Goal: Transaction & Acquisition: Purchase product/service

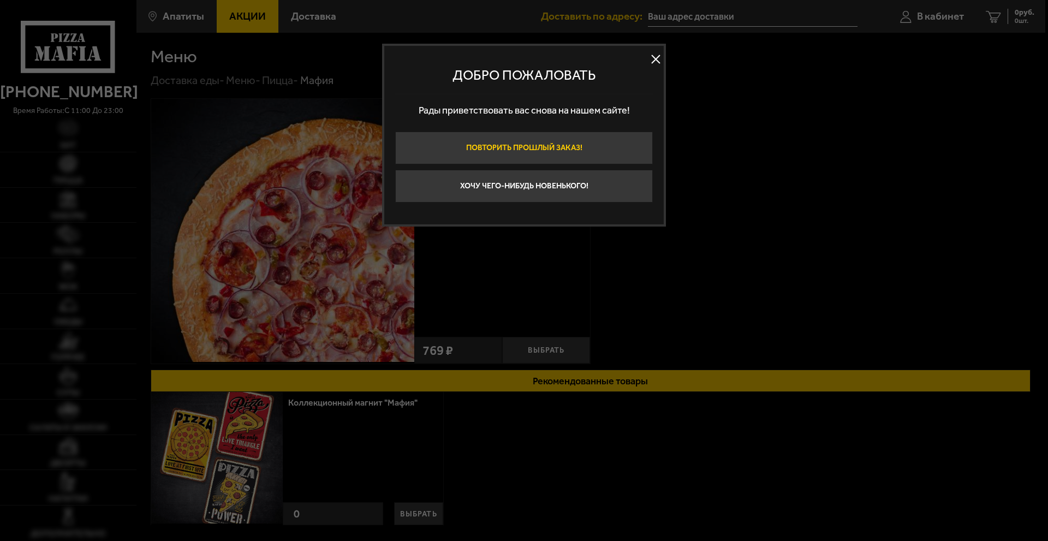
type input "[STREET_ADDRESS]"
click at [655, 57] on button at bounding box center [655, 59] width 16 height 16
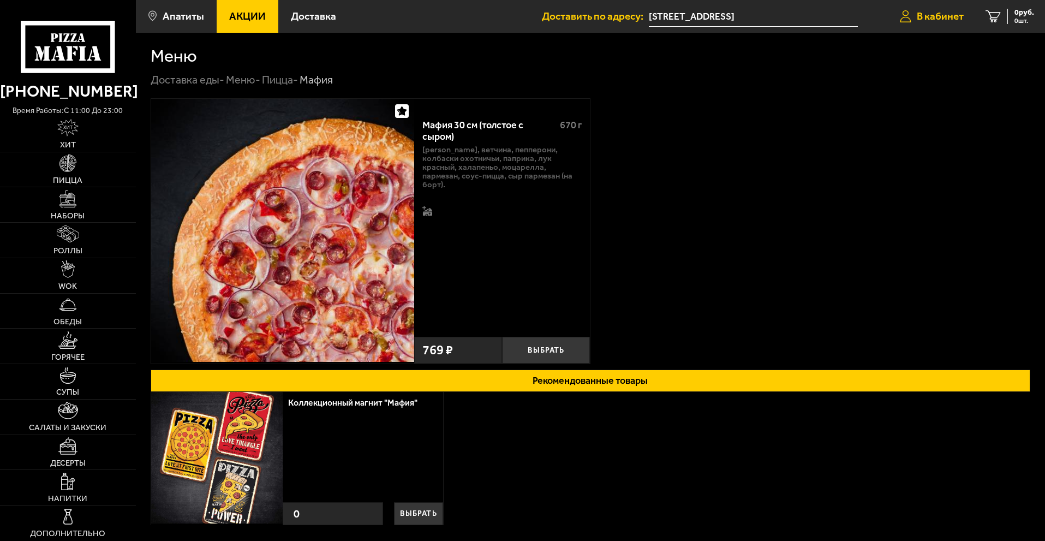
click at [946, 15] on span "В кабинет" at bounding box center [940, 16] width 47 height 10
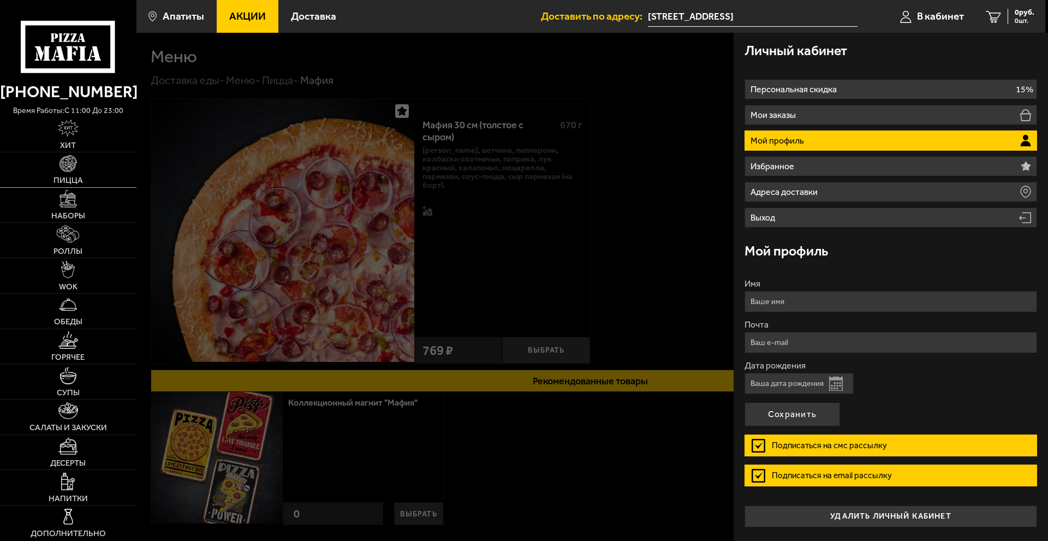
click at [73, 169] on img at bounding box center [67, 163] width 17 height 17
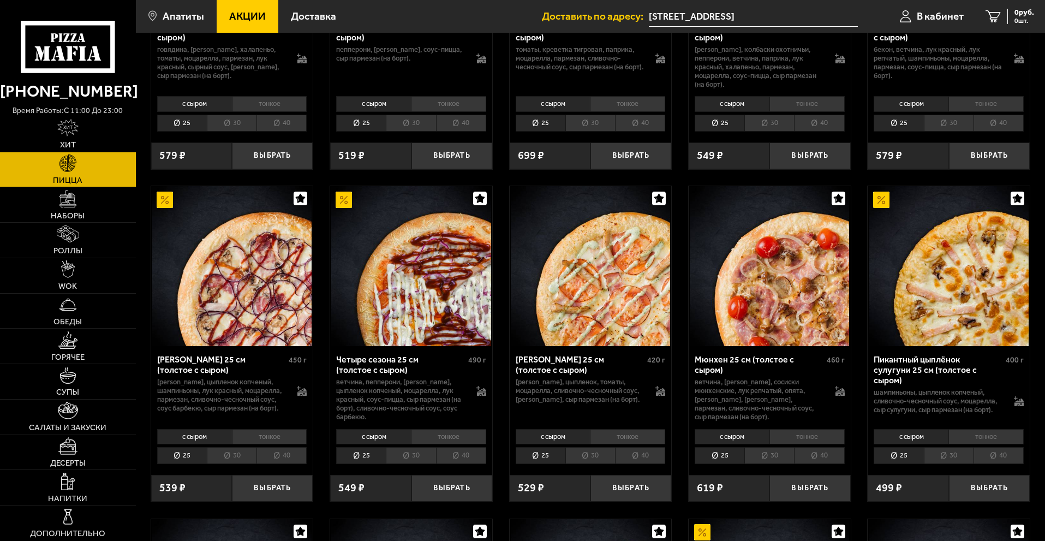
scroll to position [1255, 0]
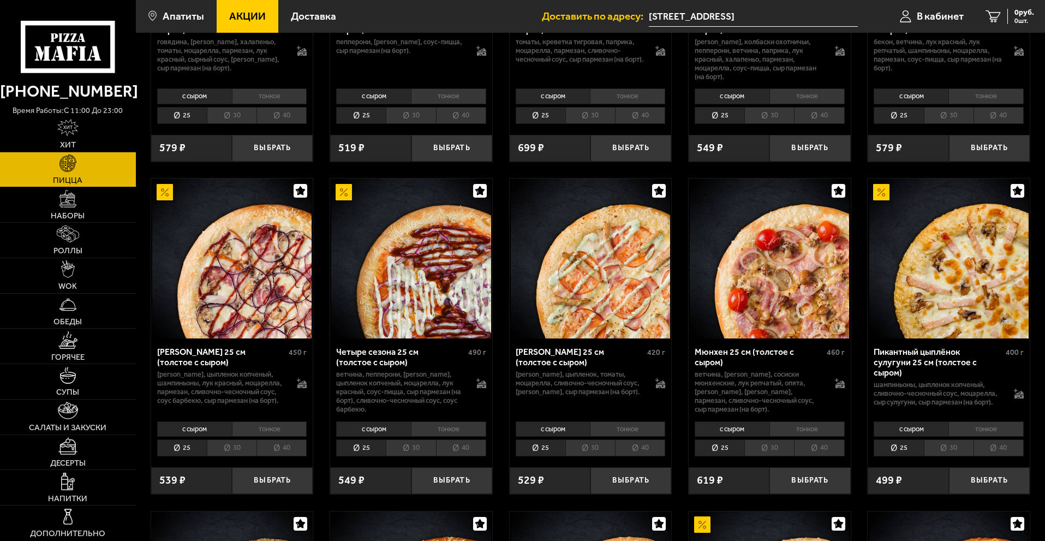
click at [283, 452] on li "40" at bounding box center [281, 447] width 50 height 17
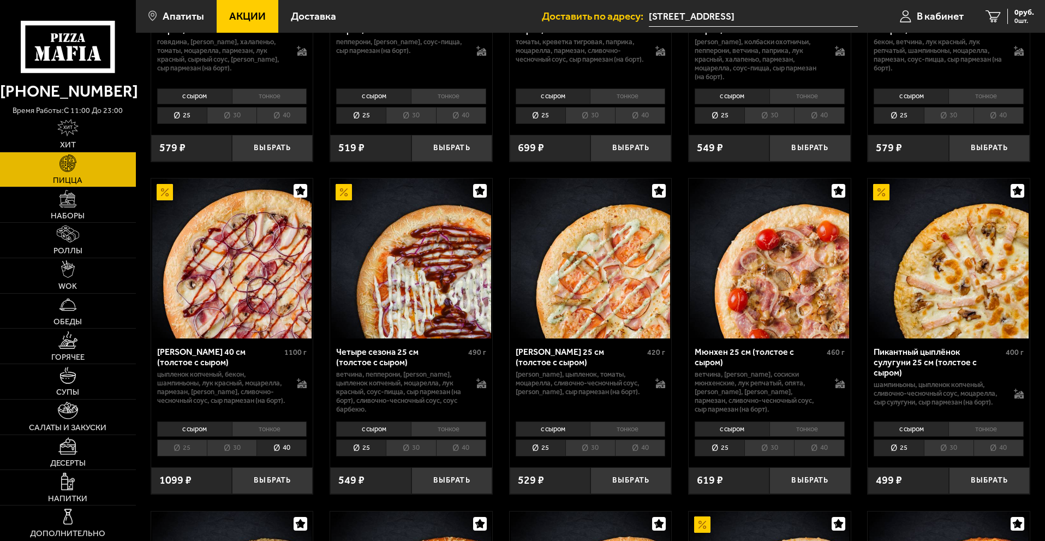
click at [274, 433] on li "тонкое" at bounding box center [269, 428] width 75 height 15
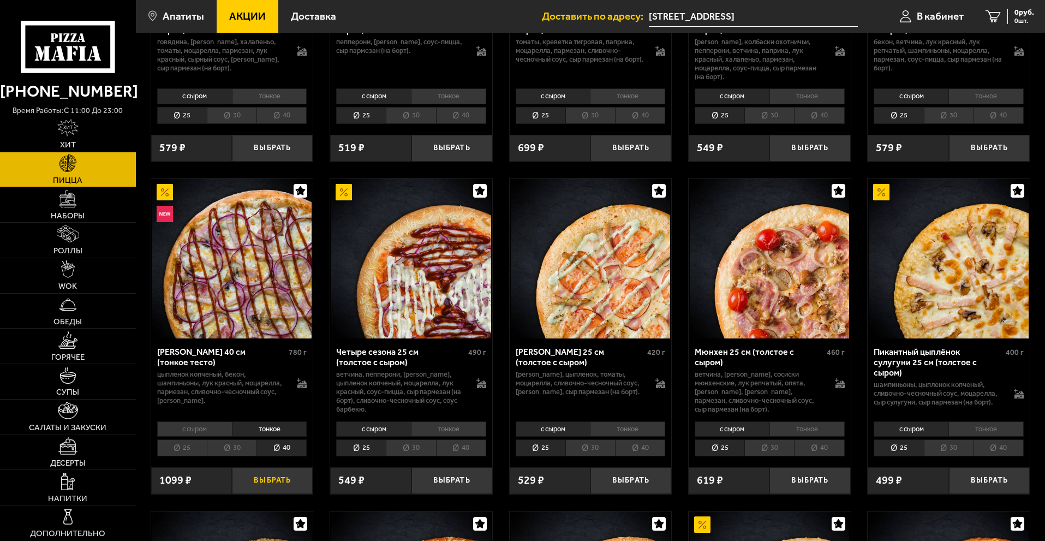
click at [268, 484] on button "Выбрать" at bounding box center [272, 480] width 81 height 27
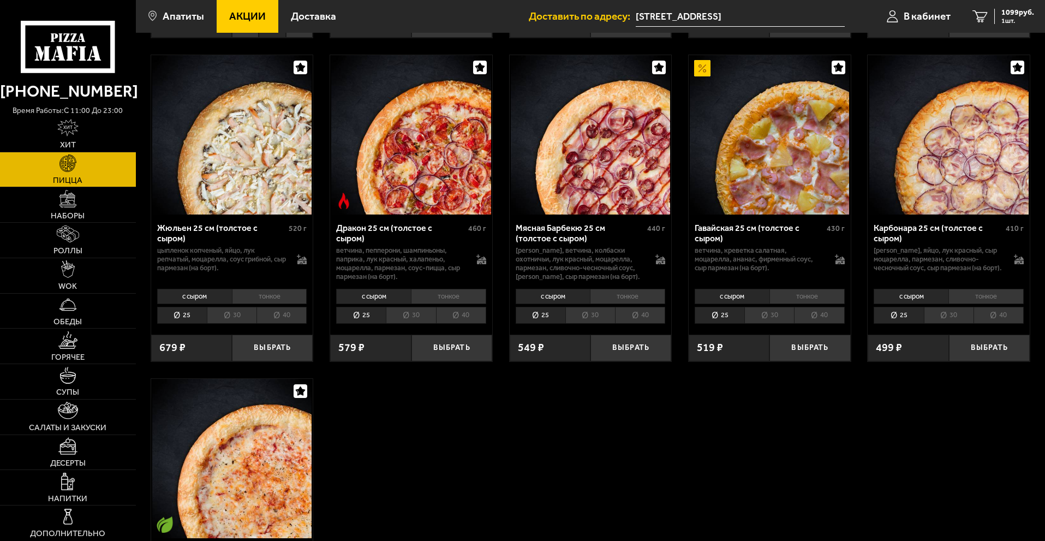
scroll to position [1691, 0]
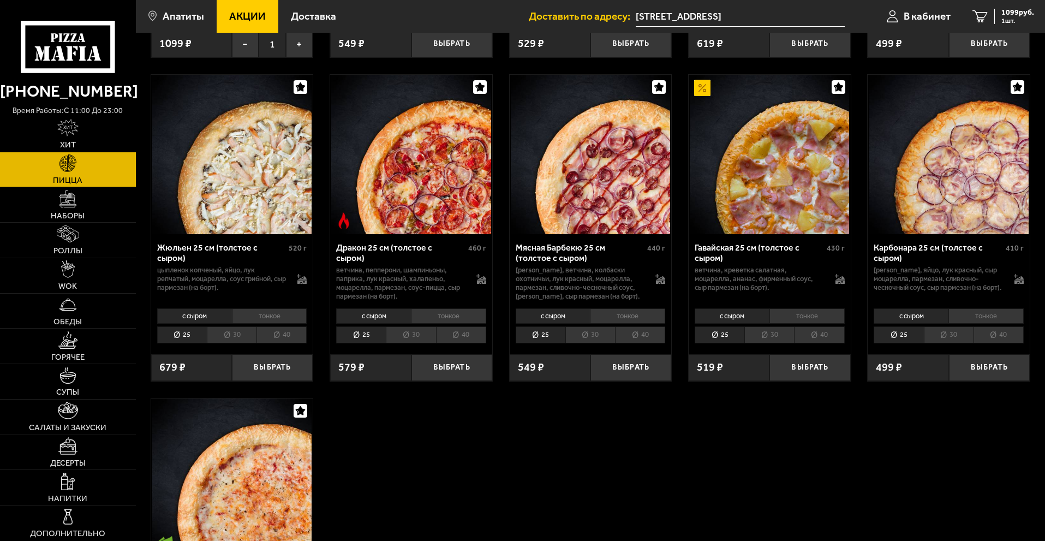
click at [986, 318] on li "тонкое" at bounding box center [985, 315] width 75 height 15
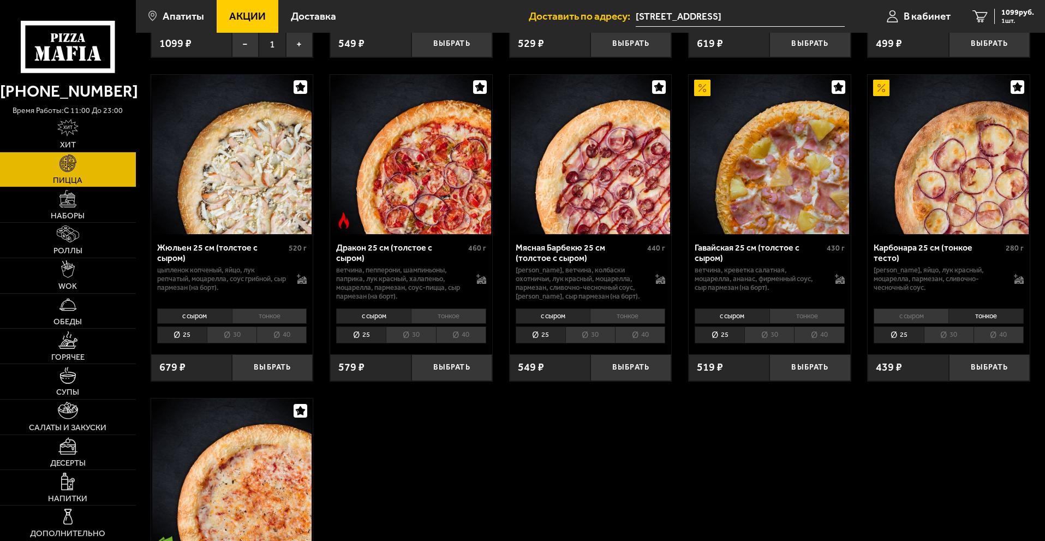
click at [945, 337] on li "30" at bounding box center [949, 334] width 50 height 17
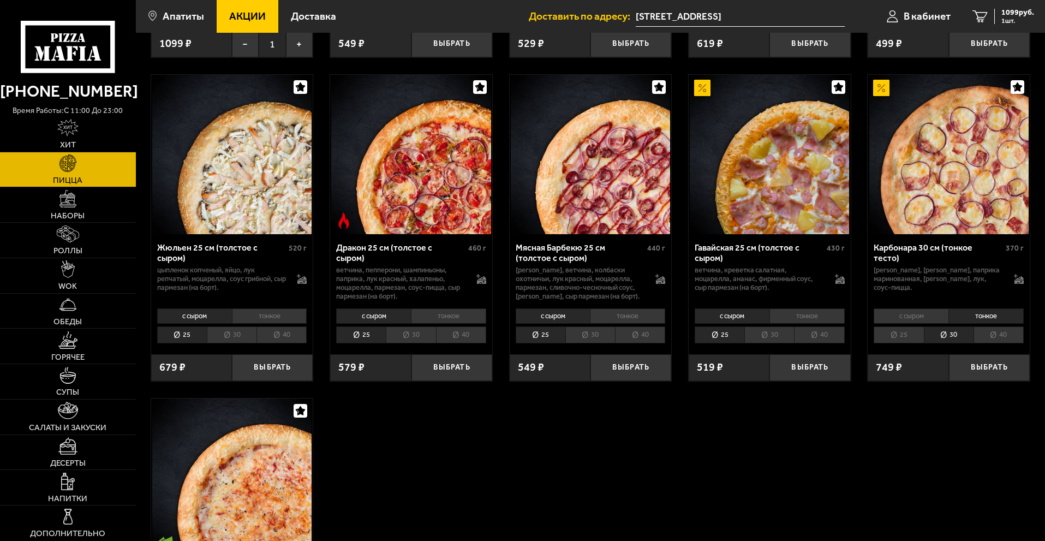
click at [1000, 338] on li "40" at bounding box center [998, 334] width 50 height 17
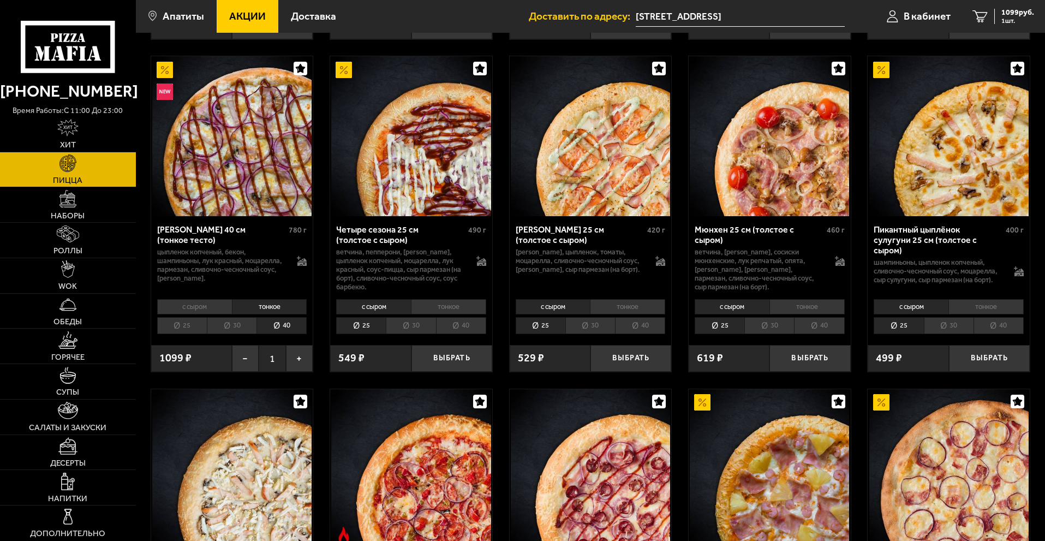
scroll to position [1364, 0]
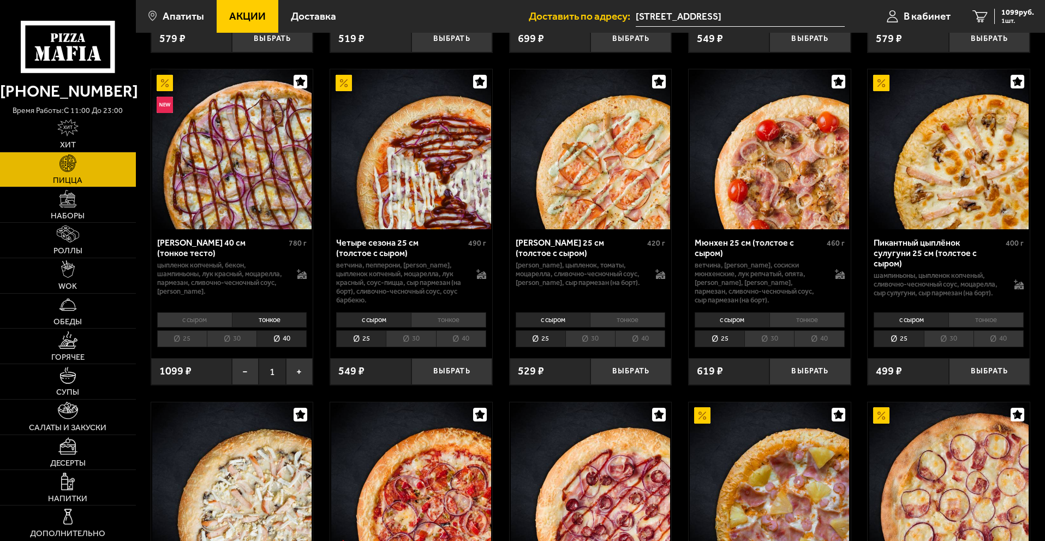
click at [980, 322] on li "тонкое" at bounding box center [985, 319] width 75 height 15
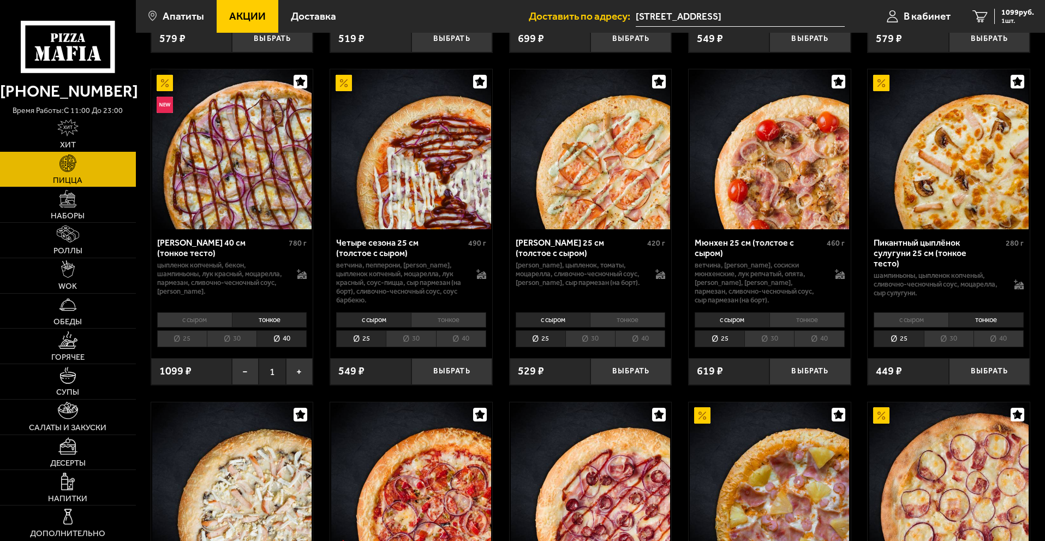
click at [71, 134] on img at bounding box center [67, 127] width 21 height 17
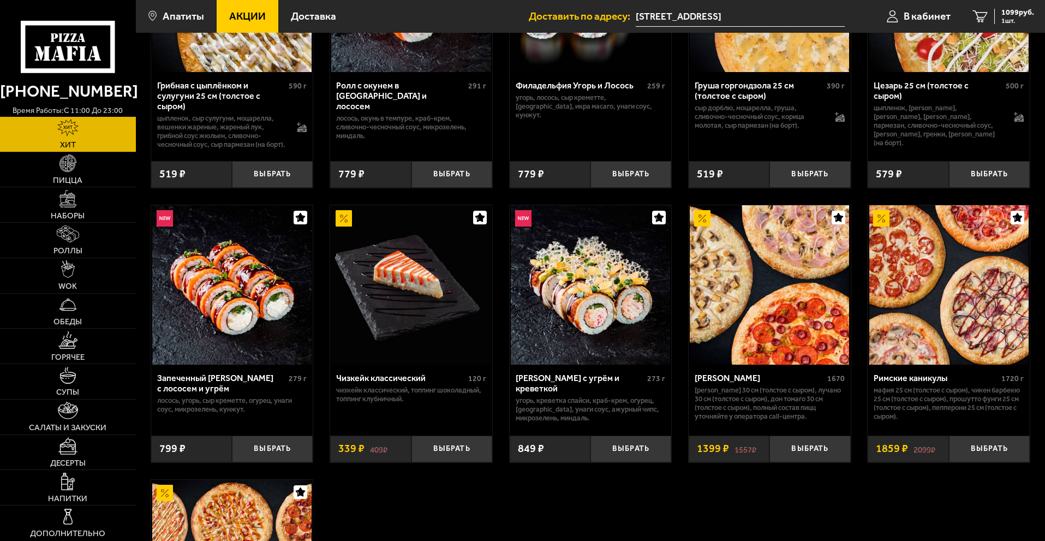
scroll to position [382, 0]
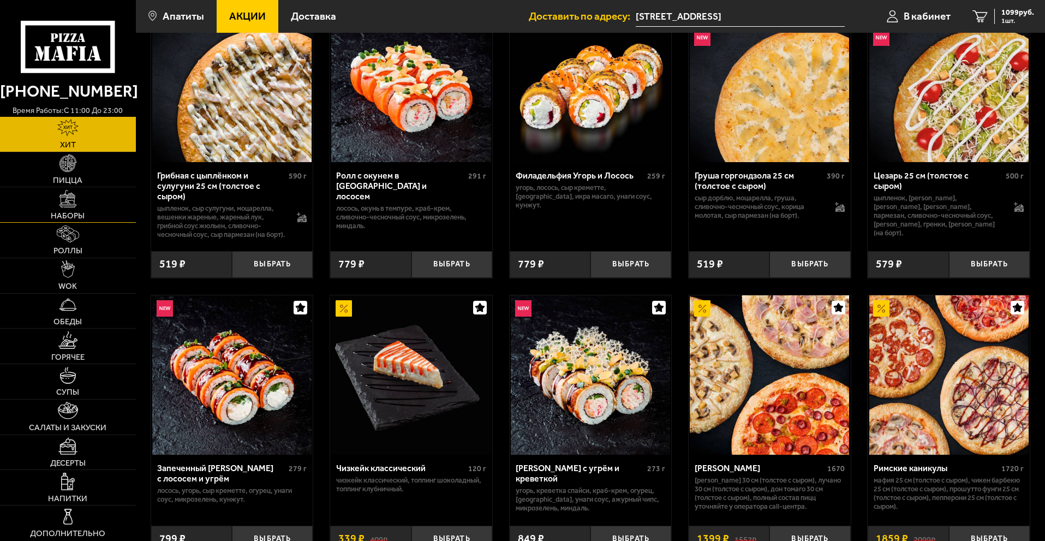
click at [69, 206] on img at bounding box center [67, 198] width 17 height 17
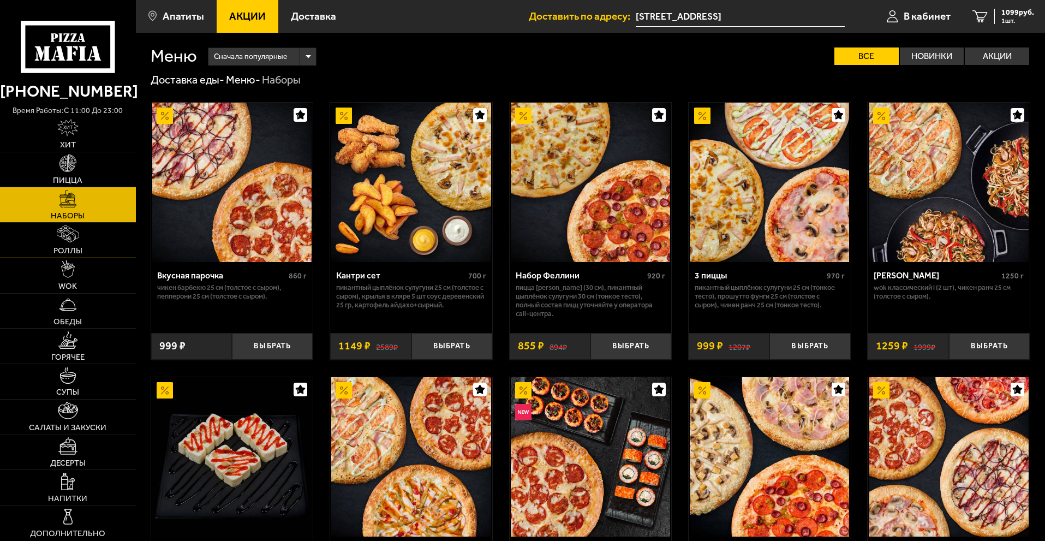
click at [69, 244] on link "Роллы" at bounding box center [68, 240] width 136 height 35
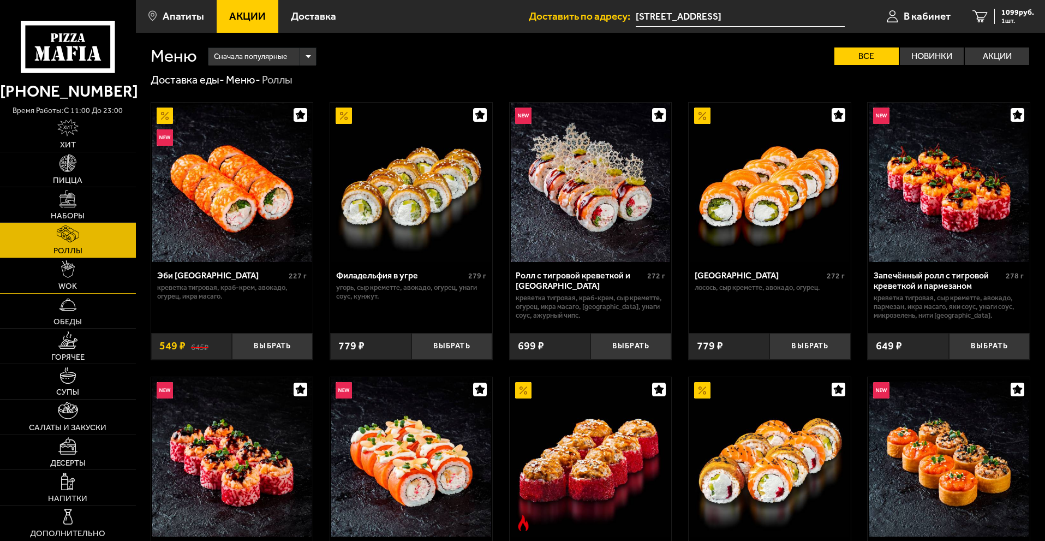
click at [71, 279] on link "WOK" at bounding box center [68, 275] width 136 height 35
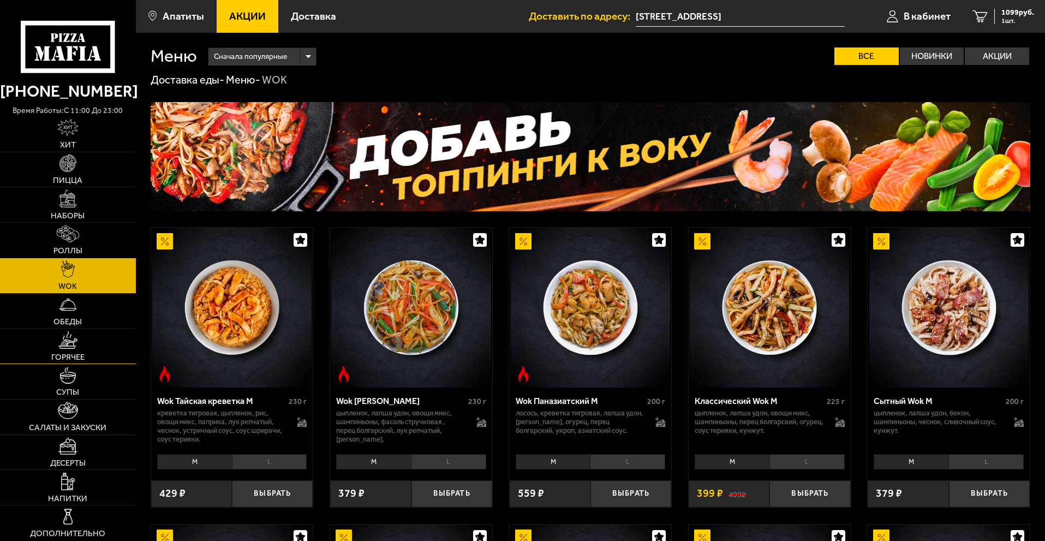
click at [68, 346] on img at bounding box center [68, 339] width 20 height 17
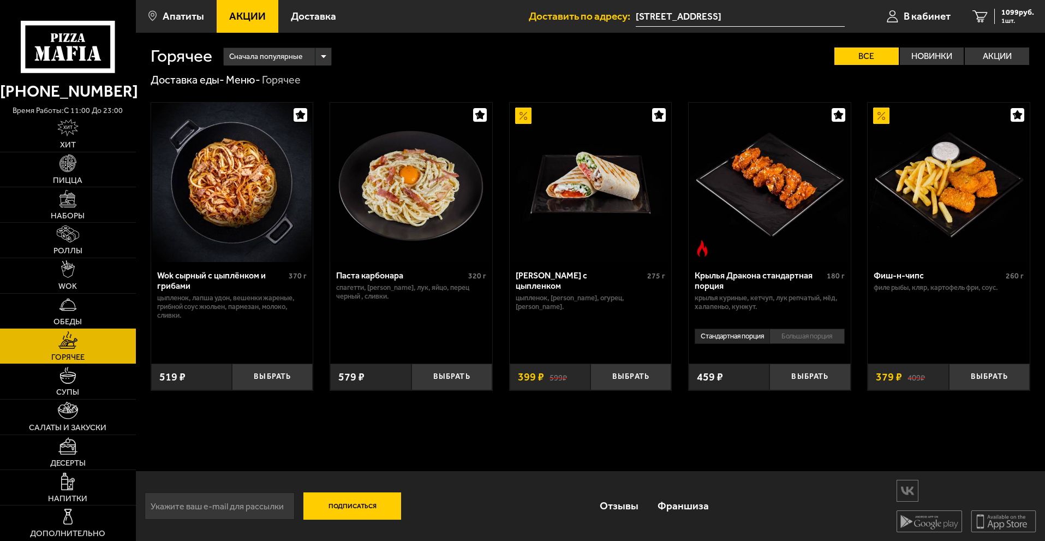
scroll to position [1, 0]
click at [81, 418] on link "Салаты и закуски" at bounding box center [68, 416] width 136 height 35
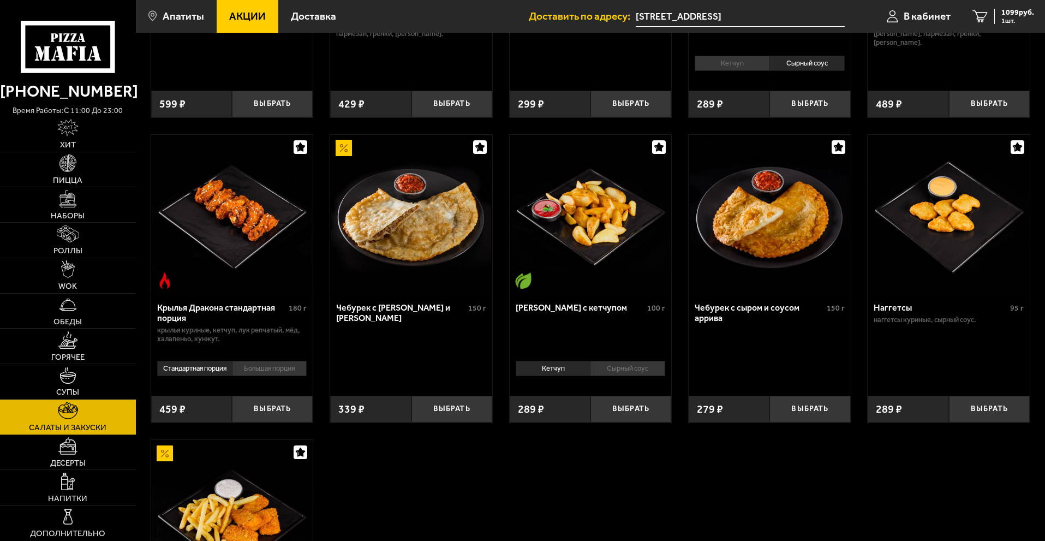
scroll to position [436, 0]
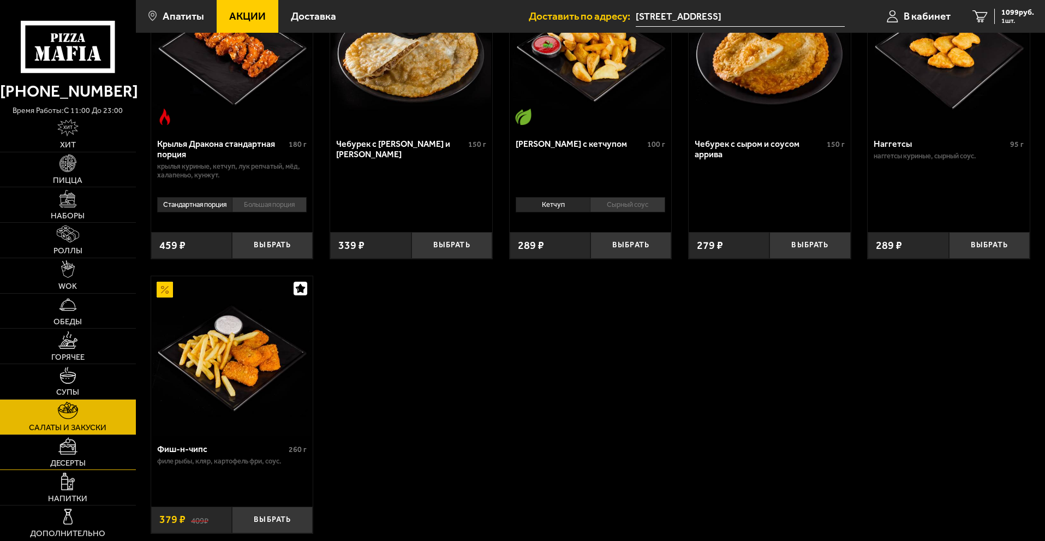
click at [75, 451] on img at bounding box center [67, 445] width 19 height 17
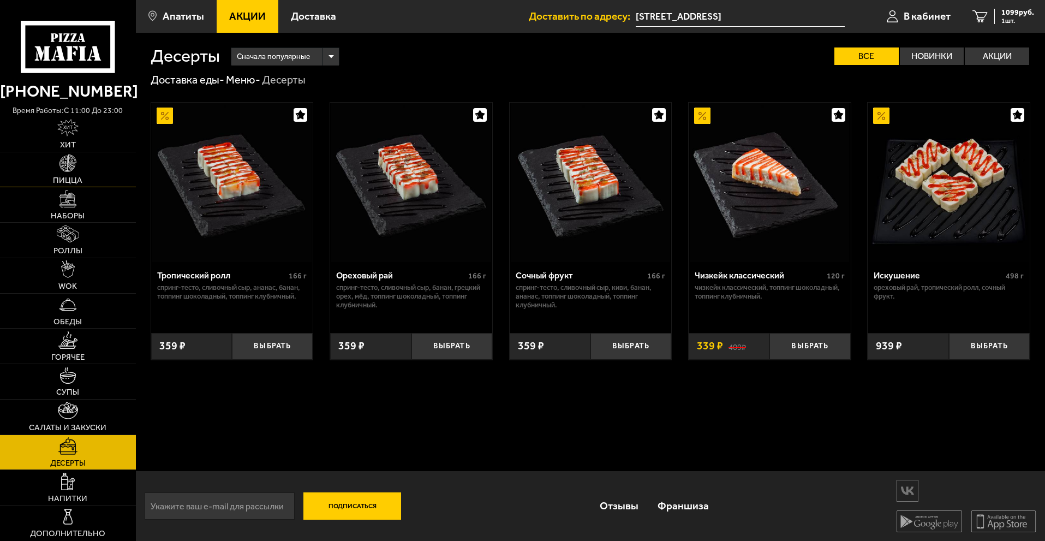
click at [81, 170] on link "Пицца" at bounding box center [68, 169] width 136 height 35
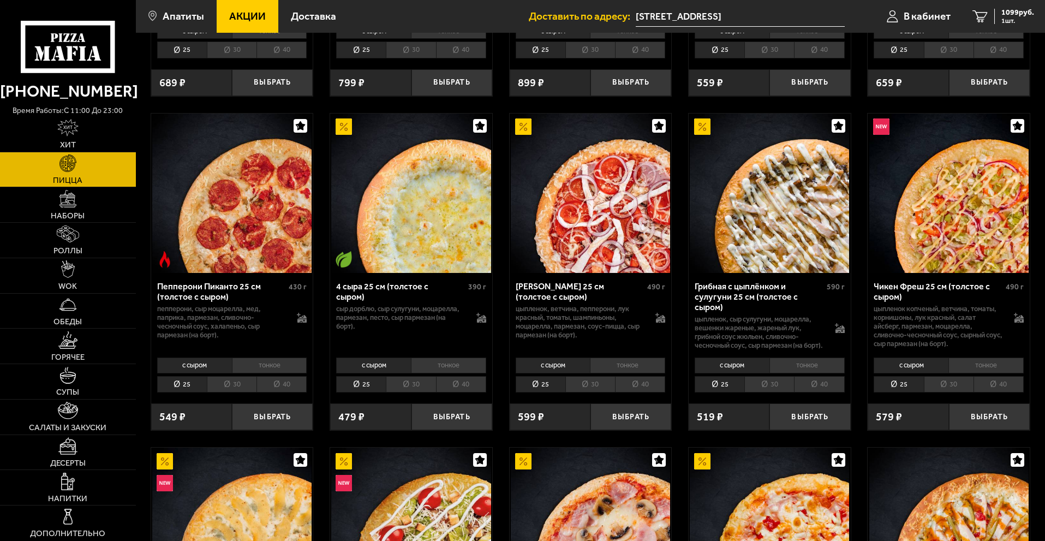
scroll to position [327, 0]
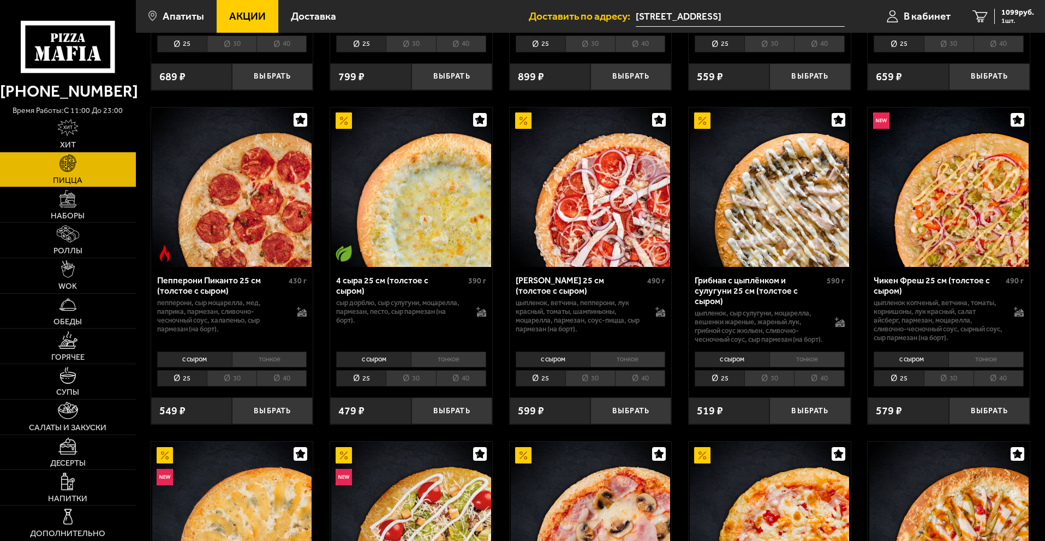
click at [804, 367] on li "тонкое" at bounding box center [806, 358] width 75 height 15
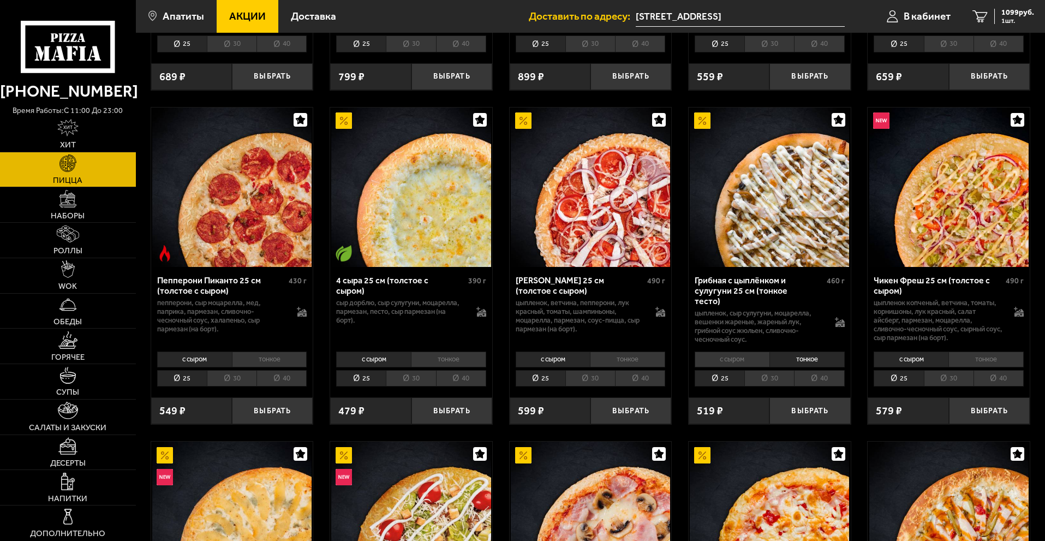
click at [760, 378] on li "30" at bounding box center [769, 378] width 50 height 17
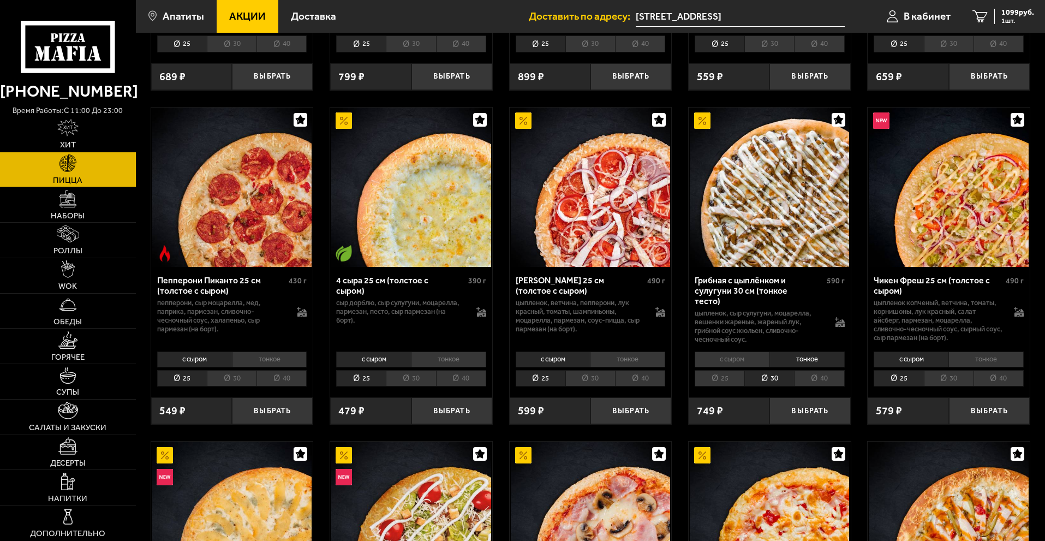
click at [799, 359] on li "тонкое" at bounding box center [806, 358] width 75 height 15
click at [717, 376] on li "25" at bounding box center [720, 378] width 50 height 17
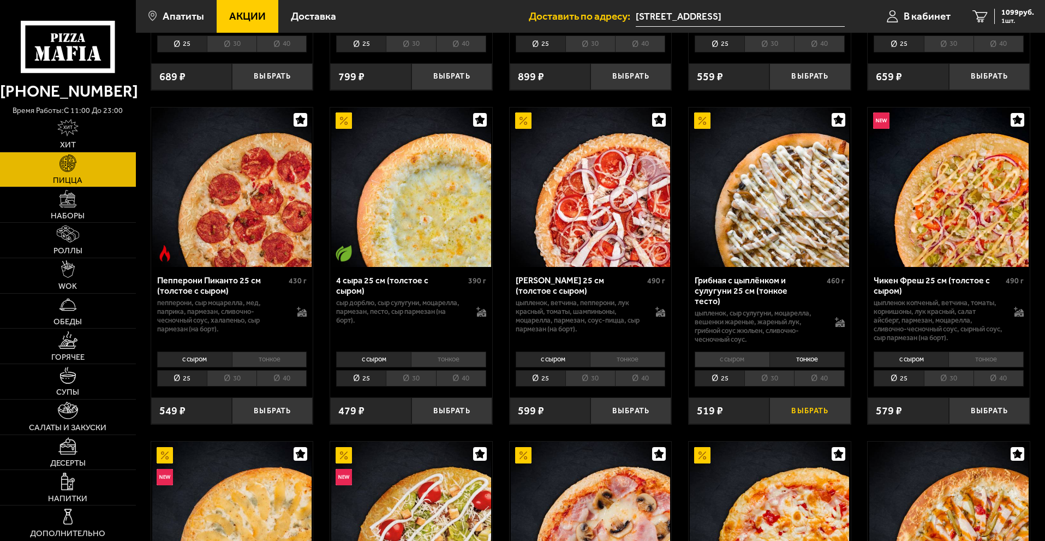
click at [799, 405] on button "Выбрать" at bounding box center [809, 410] width 81 height 27
click at [1010, 13] on span "1618 руб." at bounding box center [1017, 13] width 33 height 8
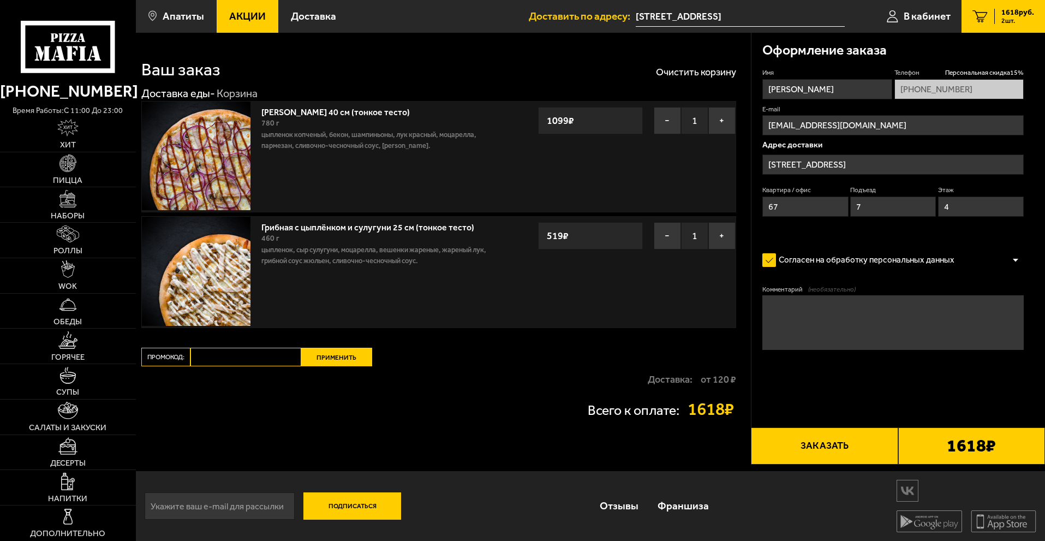
type input "[STREET_ADDRESS]"
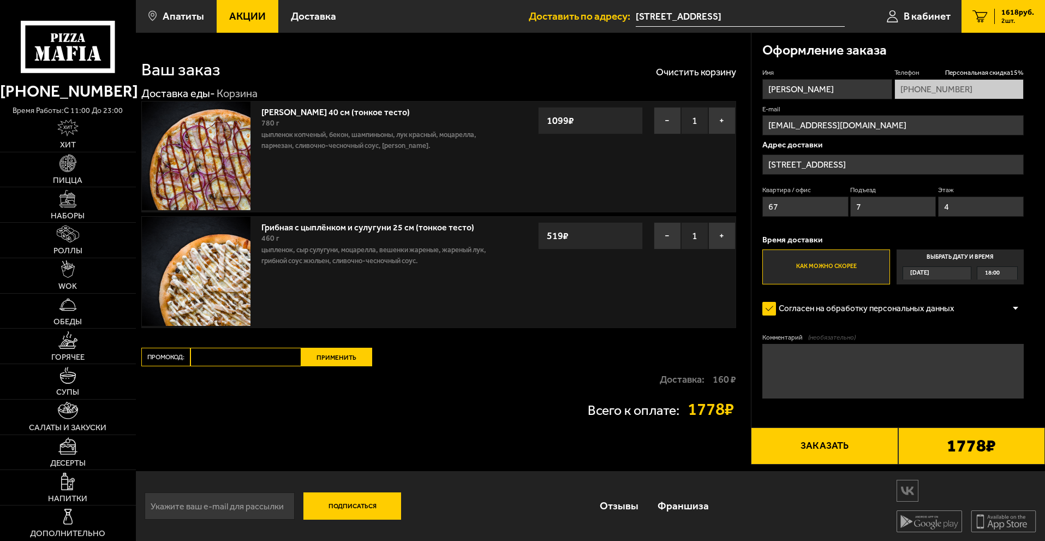
click at [802, 447] on button "Заказать" at bounding box center [824, 445] width 147 height 37
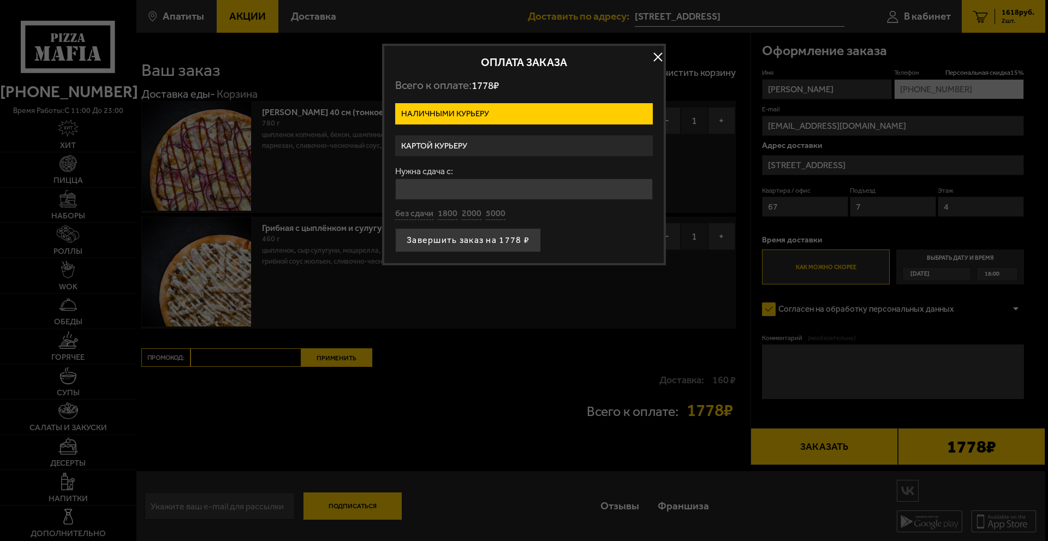
click at [456, 142] on label "Картой курьеру" at bounding box center [524, 145] width 258 height 21
click at [0, 0] on input "Картой курьеру" at bounding box center [0, 0] width 0 height 0
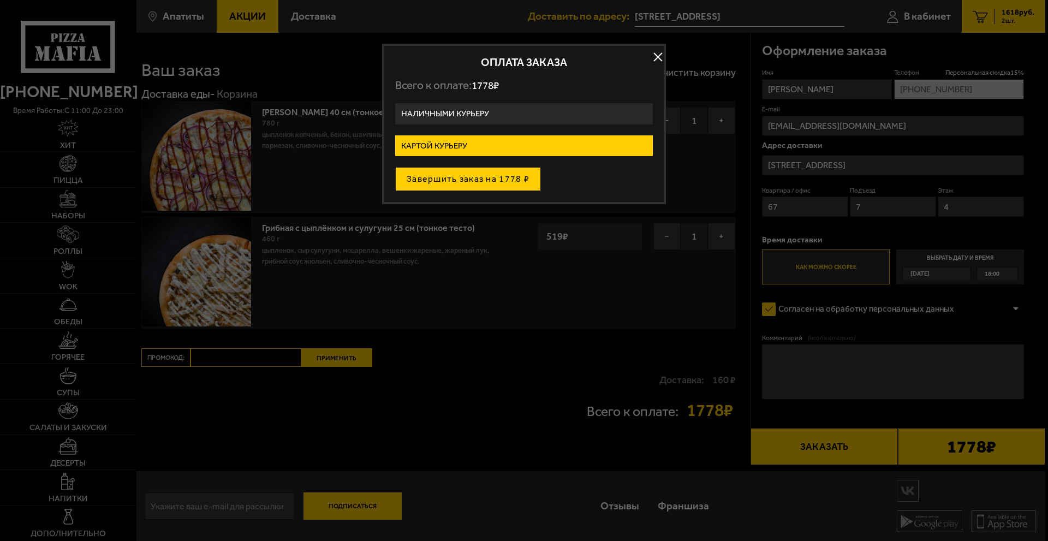
click at [442, 177] on button "Завершить заказ на 1778 ₽" at bounding box center [468, 179] width 146 height 24
